Goal: Navigation & Orientation: Find specific page/section

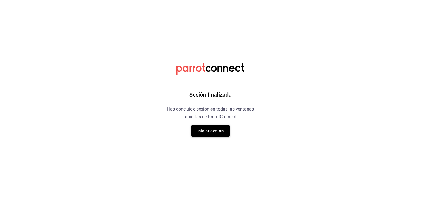
click at [210, 129] on button "Iniciar sesión" at bounding box center [210, 131] width 38 height 12
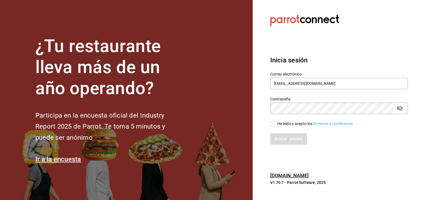
click at [281, 122] on div "He leído y acepto los Términos y condiciones." at bounding box center [315, 124] width 77 height 6
click at [275, 122] on input "He leído y acepto los Términos y condiciones." at bounding box center [272, 123] width 5 height 5
checkbox input "true"
click at [286, 139] on button "Iniciar sesión" at bounding box center [288, 140] width 37 height 12
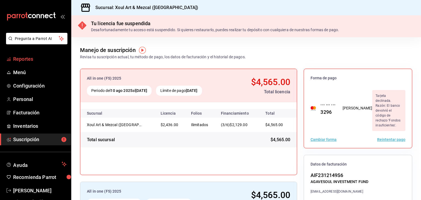
click at [31, 55] on link "Reportes" at bounding box center [35, 59] width 71 height 12
click at [22, 75] on span "Menú" at bounding box center [39, 72] width 53 height 7
click at [40, 84] on span "Configuración" at bounding box center [39, 85] width 53 height 7
click at [31, 60] on span "Reportes" at bounding box center [39, 58] width 53 height 7
